Goal: Navigation & Orientation: Find specific page/section

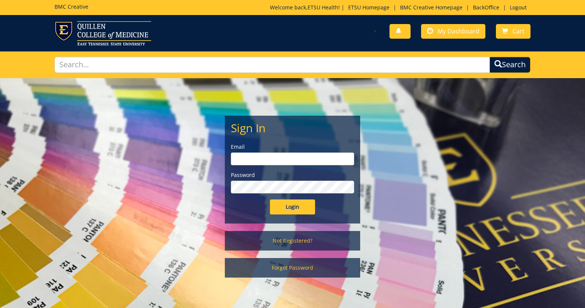
type input "[EMAIL_ADDRESS][DOMAIN_NAME]"
click at [293, 209] on input "Login" at bounding box center [292, 207] width 45 height 15
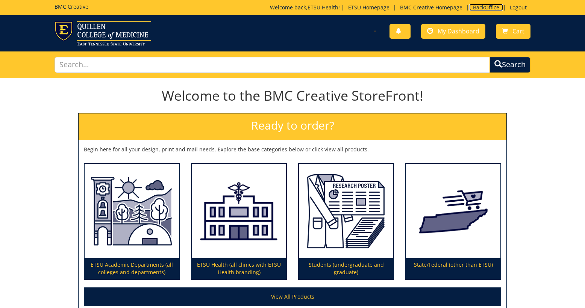
click at [477, 8] on link "BackOffice" at bounding box center [486, 7] width 34 height 7
